Goal: Task Accomplishment & Management: Manage account settings

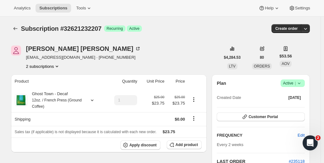
click at [56, 68] on icon "Product actions" at bounding box center [57, 66] width 6 height 6
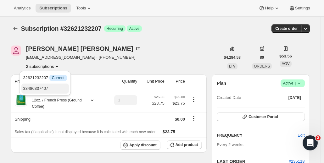
click at [50, 86] on span "33486307407" at bounding box center [45, 89] width 44 height 6
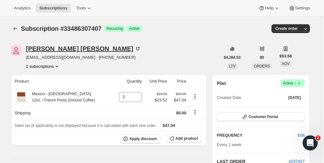
click at [50, 52] on div "Timothy Quinn" at bounding box center [83, 49] width 115 height 6
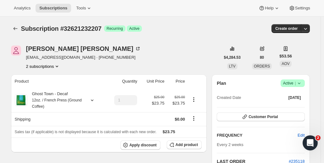
click at [58, 66] on icon "Product actions" at bounding box center [57, 67] width 3 height 2
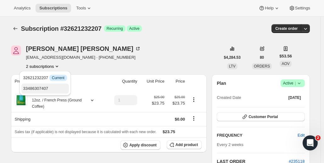
click at [50, 86] on span "33486307407" at bounding box center [45, 89] width 44 height 6
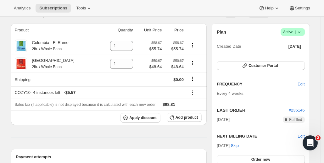
scroll to position [52, 0]
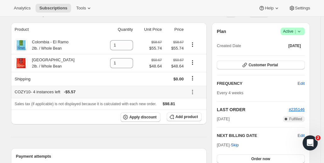
click at [192, 92] on icon at bounding box center [192, 92] width 6 height 6
click at [196, 103] on span "Edit" at bounding box center [196, 104] width 15 height 6
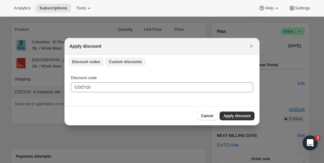
click at [126, 61] on span "Custom discounts" at bounding box center [125, 61] width 33 height 5
select select "specific"
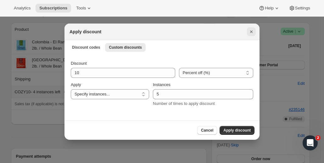
click at [251, 32] on icon "Close" at bounding box center [251, 32] width 3 height 3
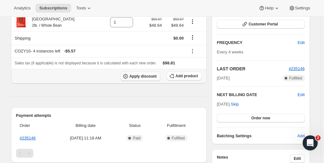
scroll to position [95, 0]
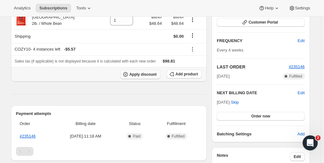
click at [141, 75] on span "Apply discount" at bounding box center [142, 74] width 27 height 5
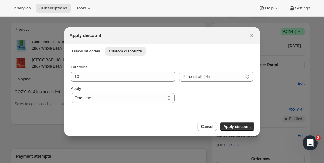
scroll to position [0, 0]
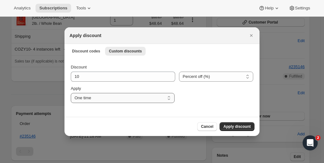
click at [110, 98] on select "One time Specify instances... Indefinitely" at bounding box center [123, 98] width 104 height 10
select select "specific"
click at [71, 93] on select "One time Specify instances... Indefinitely" at bounding box center [123, 98] width 104 height 10
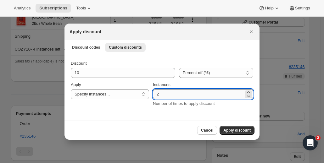
click at [171, 97] on input "2" at bounding box center [198, 94] width 91 height 10
type input "4"
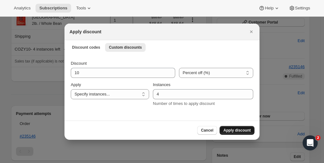
click at [237, 131] on span "Apply discount" at bounding box center [236, 130] width 27 height 5
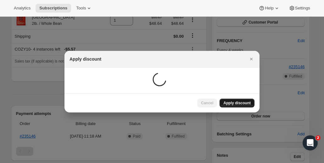
scroll to position [95, 0]
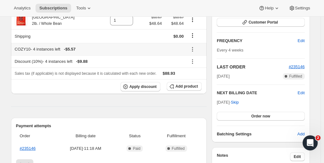
click at [192, 48] on icon at bounding box center [192, 49] width 6 height 6
click at [197, 71] on span "Remove" at bounding box center [196, 71] width 15 height 5
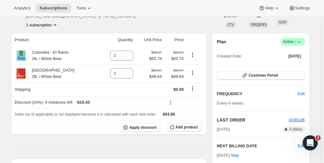
scroll to position [0, 0]
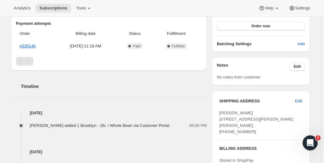
scroll to position [185, 0]
click at [30, 43] on link "#235146" at bounding box center [28, 45] width 16 height 5
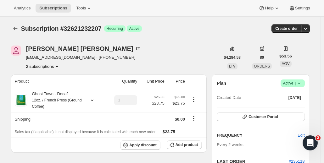
click at [55, 66] on icon "Product actions" at bounding box center [57, 66] width 6 height 6
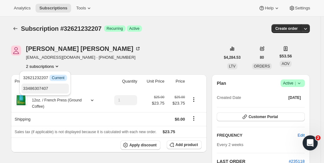
click at [46, 88] on span "33486307407" at bounding box center [35, 88] width 25 height 5
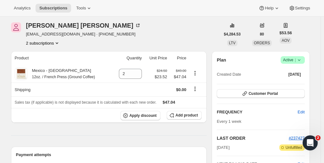
scroll to position [20, 0]
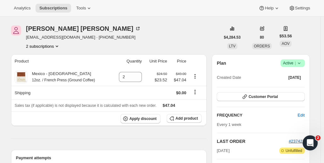
click at [47, 48] on button "2 subscriptions" at bounding box center [43, 46] width 34 height 6
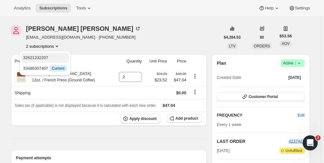
click at [46, 59] on span "32621232207" at bounding box center [35, 57] width 25 height 5
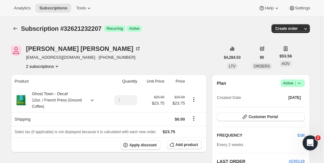
click at [48, 67] on button "2 subscriptions" at bounding box center [43, 66] width 34 height 6
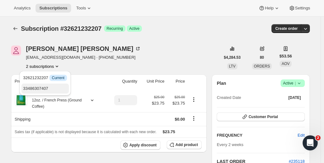
click at [44, 91] on span "33486307407" at bounding box center [35, 88] width 25 height 5
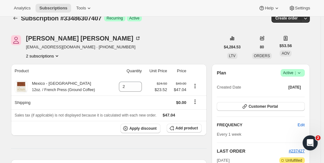
scroll to position [10, 0]
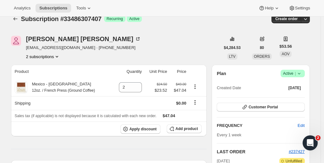
click at [304, 76] on span "Success Active |" at bounding box center [292, 74] width 24 height 8
click at [294, 97] on span "Cancel subscription" at bounding box center [295, 96] width 36 height 5
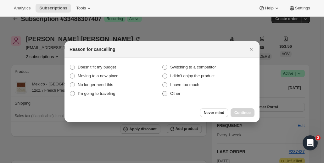
click at [166, 95] on span ":r8j:" at bounding box center [164, 93] width 5 height 5
click at [163, 92] on input "Other" at bounding box center [162, 91] width 0 height 0
radio input "true"
click at [241, 111] on span "Continue" at bounding box center [242, 112] width 16 height 5
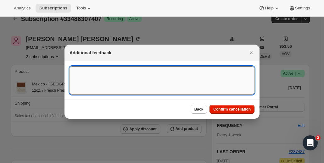
click at [129, 82] on textarea ":r8j:" at bounding box center [161, 80] width 185 height 28
type textarea "c"
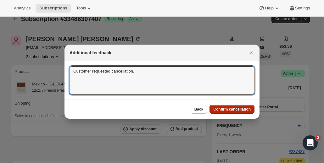
type textarea "Customer requested cancellation."
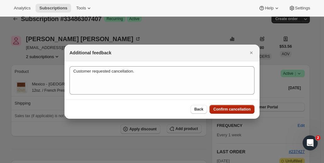
click at [239, 112] on button "Confirm cancellation" at bounding box center [231, 109] width 45 height 9
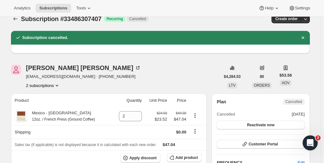
click at [45, 86] on button "2 subscriptions" at bounding box center [43, 85] width 34 height 6
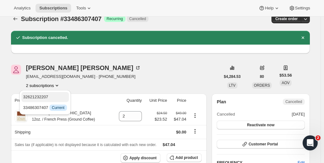
click at [49, 97] on span "32621232207" at bounding box center [45, 97] width 44 height 6
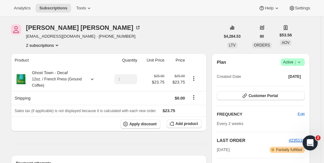
scroll to position [49, 0]
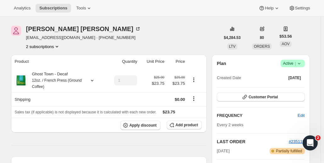
click at [39, 46] on button "2 subscriptions" at bounding box center [43, 46] width 34 height 6
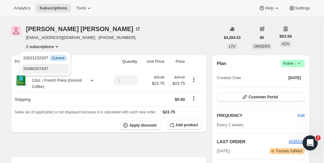
click at [48, 65] on button "33486307407" at bounding box center [44, 69] width 47 height 10
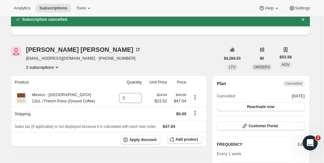
scroll to position [30, 0]
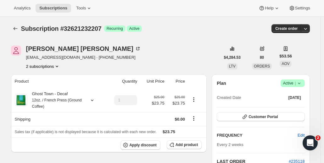
click at [50, 66] on button "2 subscriptions" at bounding box center [43, 66] width 34 height 6
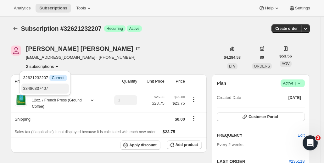
click at [50, 91] on span "33486307407" at bounding box center [45, 89] width 44 height 6
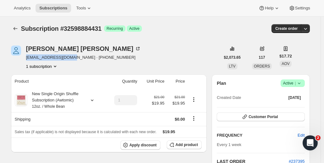
drag, startPoint x: 28, startPoint y: 58, endPoint x: 71, endPoint y: 61, distance: 43.5
click at [71, 61] on div "Donald Leistman donleistman@gmail.com · +15166507519 1 subscription" at bounding box center [83, 58] width 115 height 24
copy span "donleistman@gmail.com"
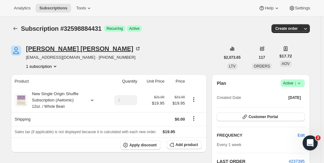
click at [53, 50] on div "Donald Leistman" at bounding box center [83, 49] width 115 height 6
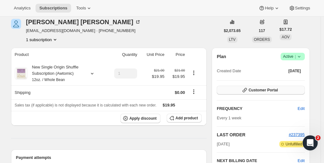
scroll to position [63, 0]
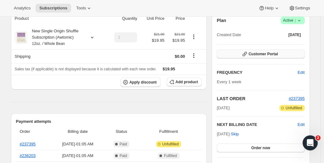
click at [266, 56] on span "Customer Portal" at bounding box center [262, 54] width 29 height 5
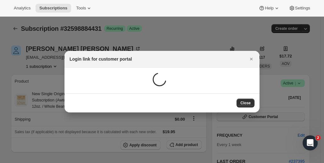
scroll to position [0, 0]
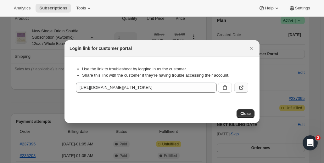
click at [241, 87] on icon ":rc2:" at bounding box center [241, 88] width 6 height 6
click at [249, 47] on icon "Close" at bounding box center [251, 48] width 6 height 6
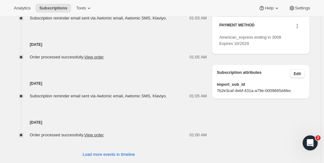
scroll to position [343, 0]
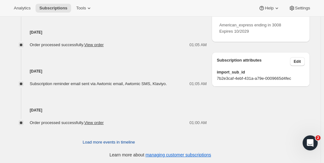
click at [112, 142] on span "Load more events in timeline" at bounding box center [109, 142] width 52 height 6
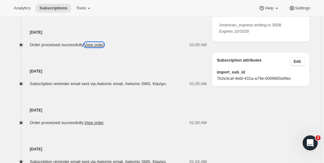
click at [99, 45] on link "View order" at bounding box center [93, 44] width 19 height 5
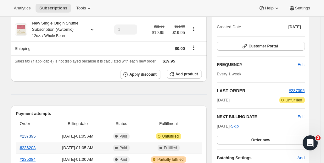
scroll to position [98, 0]
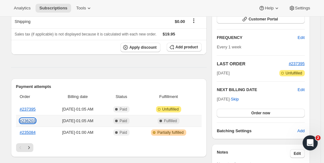
click at [29, 122] on link "#236203" at bounding box center [28, 121] width 16 height 5
